Goal: Transaction & Acquisition: Obtain resource

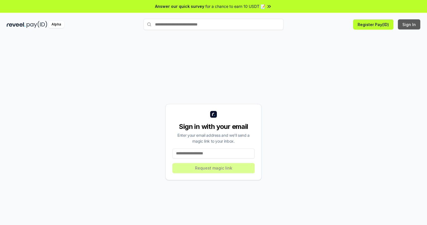
click at [409, 24] on button "Sign In" at bounding box center [409, 24] width 22 height 10
